Goal: Transaction & Acquisition: Purchase product/service

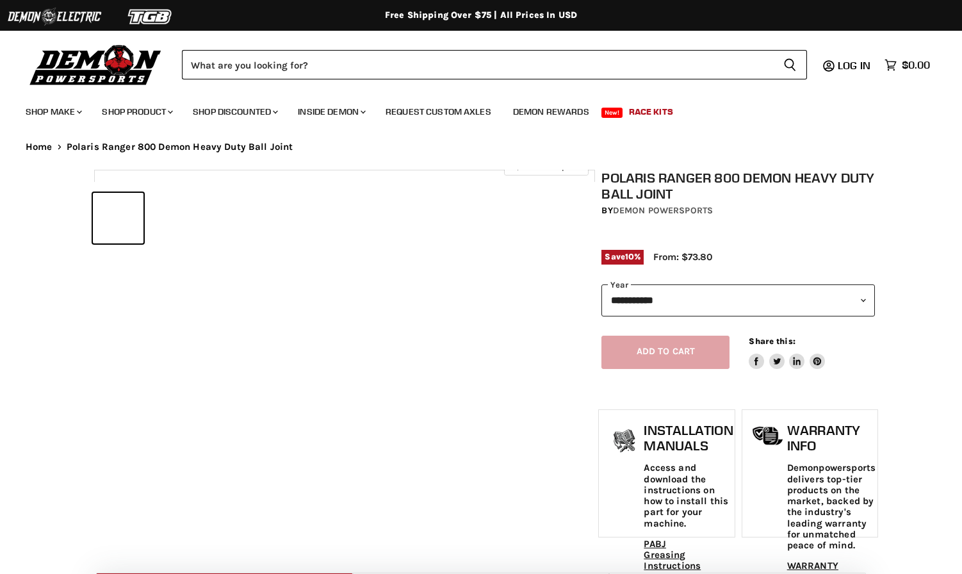
select select "******"
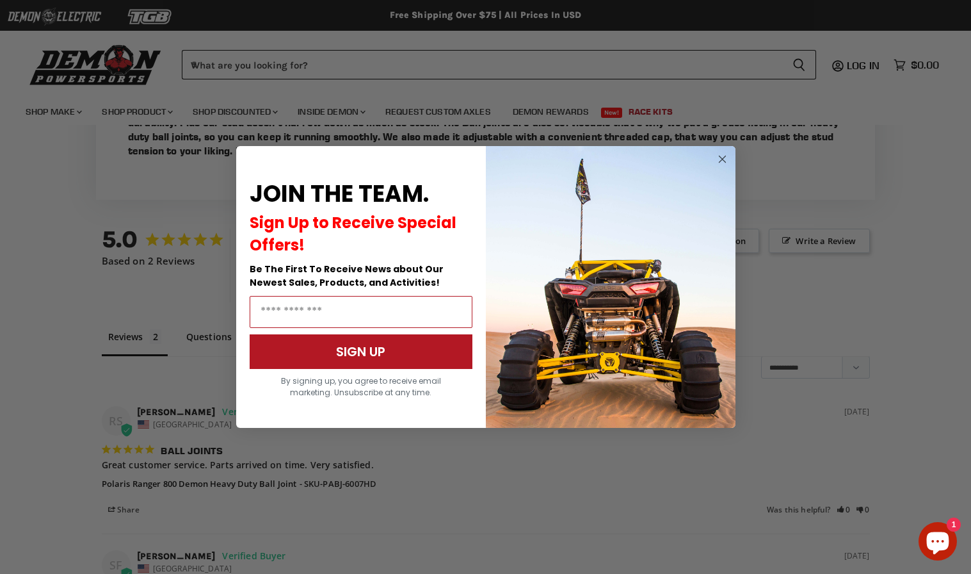
scroll to position [1055, 0]
